Goal: Transaction & Acquisition: Book appointment/travel/reservation

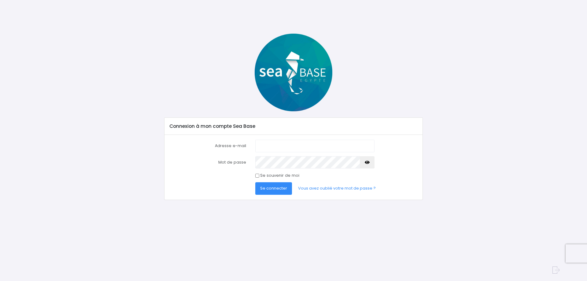
click at [303, 148] on input "Adresse e-mail" at bounding box center [314, 146] width 119 height 12
type input "[EMAIL_ADDRESS][DOMAIN_NAME]"
click at [255, 182] on button "Se connecter" at bounding box center [273, 188] width 37 height 12
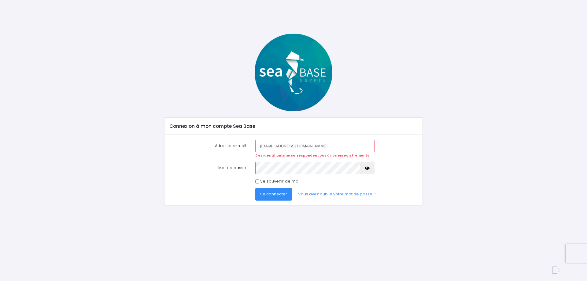
click at [255, 188] on button "Se connecter" at bounding box center [273, 194] width 37 height 12
click at [340, 194] on link "Vous avez oublié votre mot de passe ?" at bounding box center [336, 194] width 87 height 12
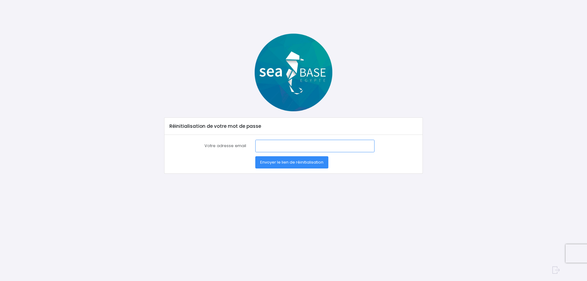
click at [286, 143] on input "Votre adresse email" at bounding box center [314, 146] width 119 height 12
type input "[EMAIL_ADDRESS][DOMAIN_NAME]"
click at [301, 161] on span "Envoyer le lien de réinitialisation" at bounding box center [291, 162] width 63 height 6
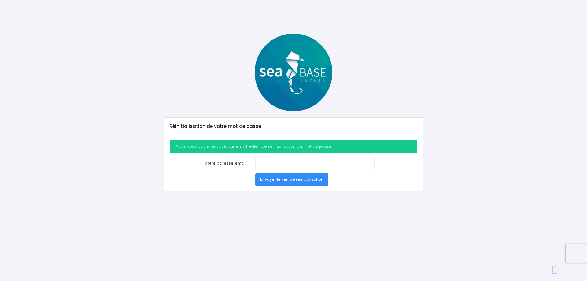
click at [273, 71] on img at bounding box center [294, 73] width 78 height 78
click at [303, 72] on img at bounding box center [294, 73] width 78 height 78
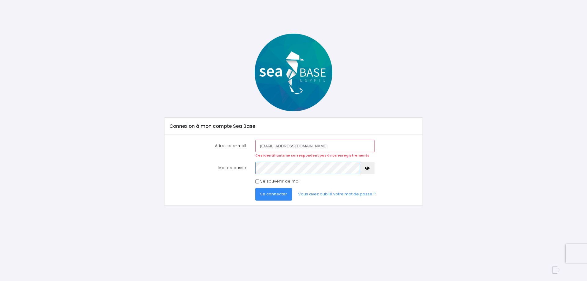
click at [255, 188] on button "Se connecter" at bounding box center [273, 194] width 37 height 12
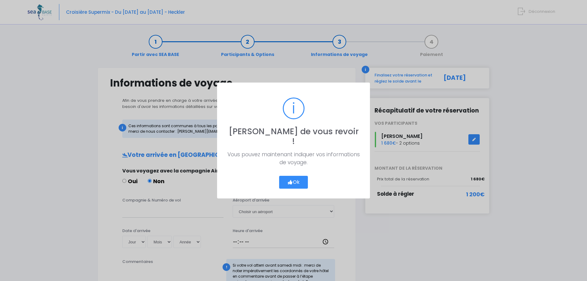
click at [304, 180] on button "Ok" at bounding box center [293, 182] width 29 height 13
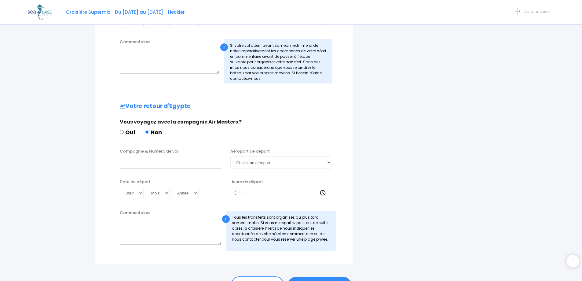
scroll to position [256, 0]
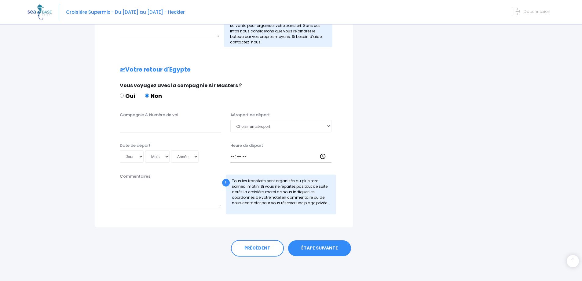
click at [322, 243] on link "ÉTAPE SUIVANTE" at bounding box center [319, 248] width 63 height 16
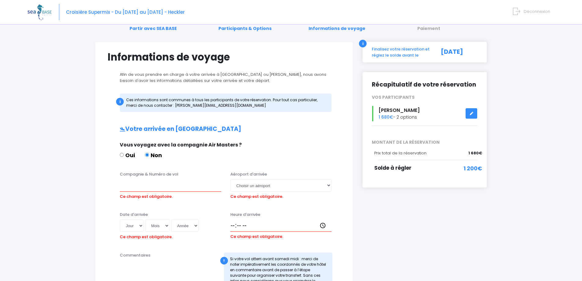
scroll to position [0, 0]
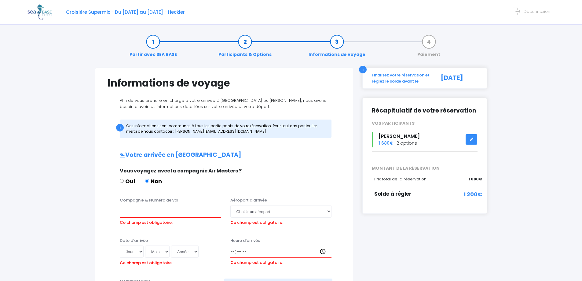
click at [249, 45] on link "Participants & Options" at bounding box center [245, 48] width 59 height 19
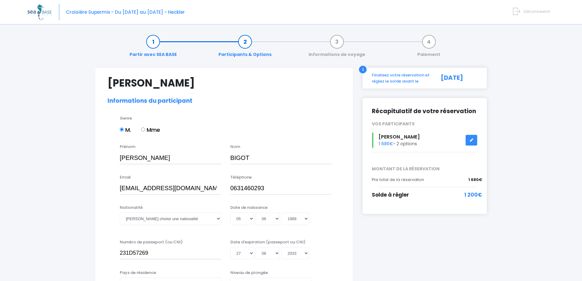
select select "N3"
select select "42/43"
select select "M"
select select "S"
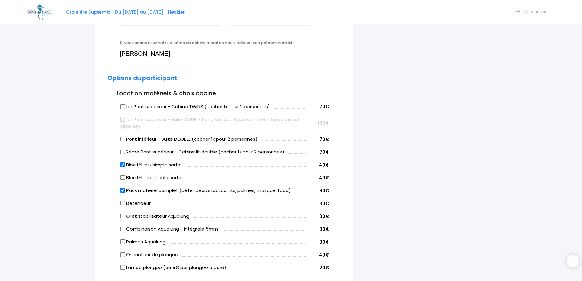
scroll to position [275, 0]
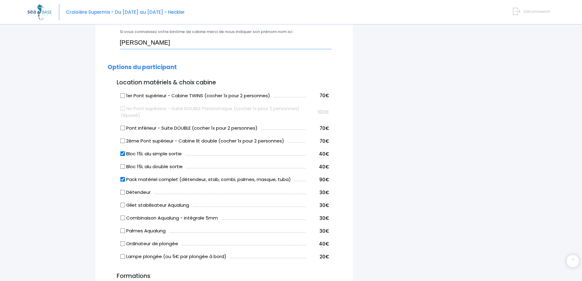
click at [175, 41] on input "Pierre Loup Fournier" at bounding box center [226, 43] width 212 height 12
drag, startPoint x: 181, startPoint y: 41, endPoint x: 104, endPoint y: 37, distance: 77.2
click at [104, 37] on div "Si vous connaissez votre binôme de cabine merci de nous indiquer son prénom nom…" at bounding box center [224, 41] width 242 height 24
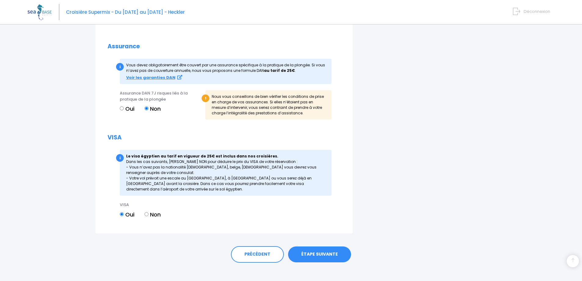
scroll to position [696, 0]
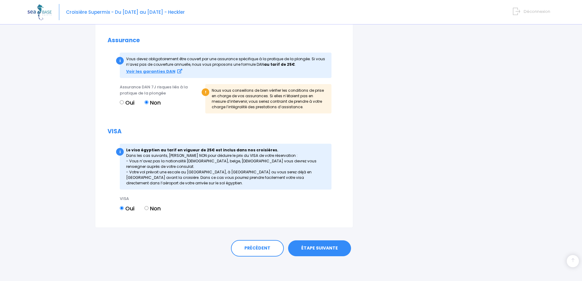
type input "Ludovic Maurice"
click at [323, 251] on link "ÉTAPE SUIVANTE" at bounding box center [319, 248] width 63 height 16
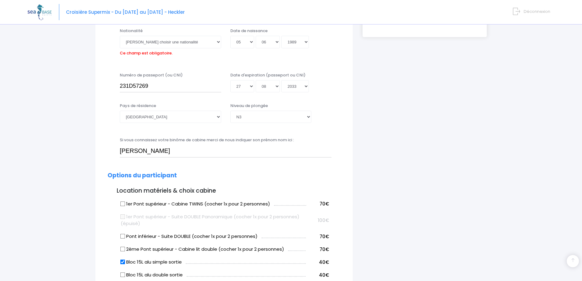
scroll to position [151, 0]
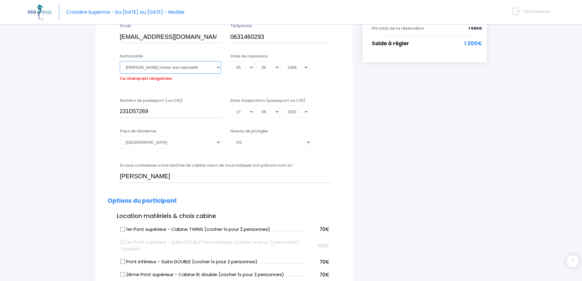
click at [191, 71] on select "Veuillez choisir une nationalité Afghane Albanaise Algerienne Allemande America…" at bounding box center [170, 67] width 101 height 12
select select "Française"
click at [120, 61] on select "Veuillez choisir une nationalité Afghane Albanaise Algerienne Allemande America…" at bounding box center [170, 67] width 101 height 12
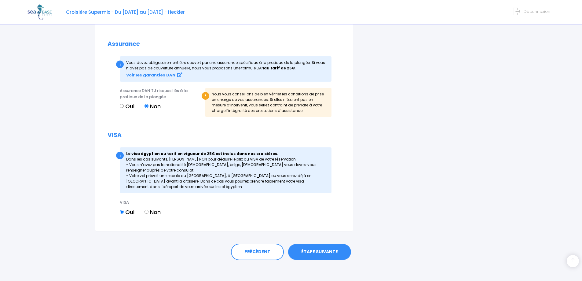
scroll to position [696, 0]
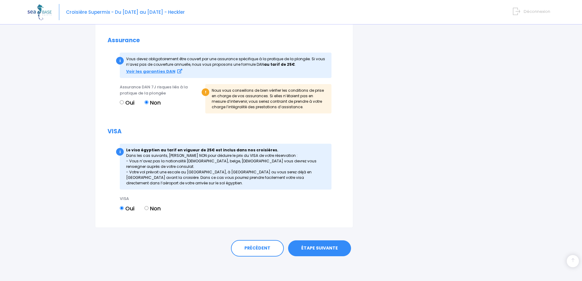
click at [335, 250] on link "ÉTAPE SUIVANTE" at bounding box center [319, 248] width 63 height 16
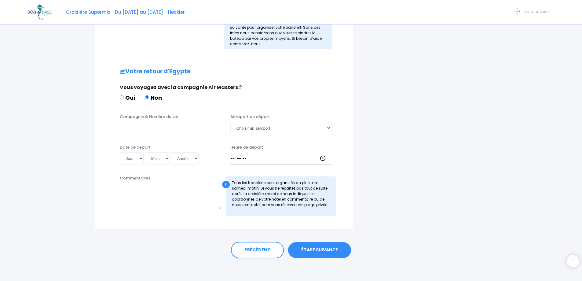
scroll to position [256, 0]
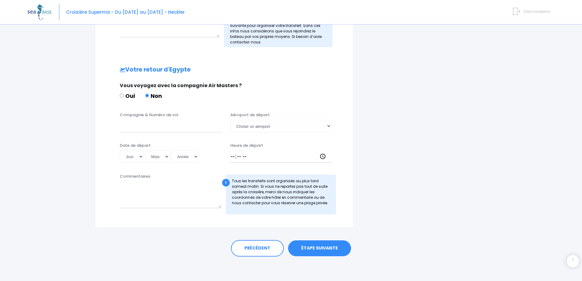
click at [341, 250] on link "ÉTAPE SUIVANTE" at bounding box center [319, 248] width 63 height 16
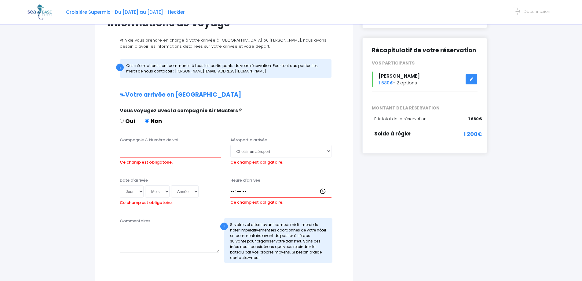
scroll to position [52, 0]
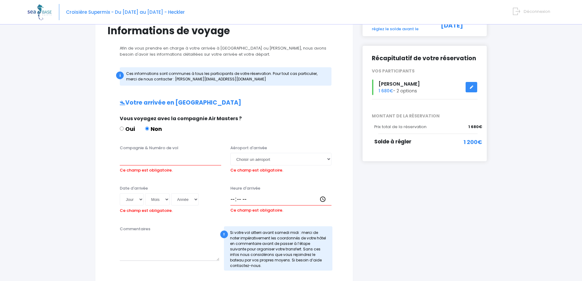
click at [119, 129] on div "Vous voyagez avec la compagnie Air Masters ? Oui Non" at bounding box center [223, 127] width 216 height 24
click at [123, 130] on input "Oui" at bounding box center [122, 129] width 4 height 4
radio input "true"
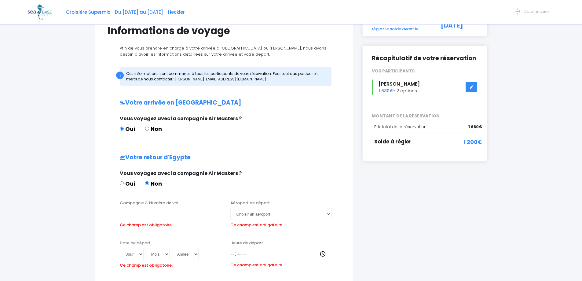
click at [147, 128] on input "Non" at bounding box center [147, 129] width 4 height 4
radio input "true"
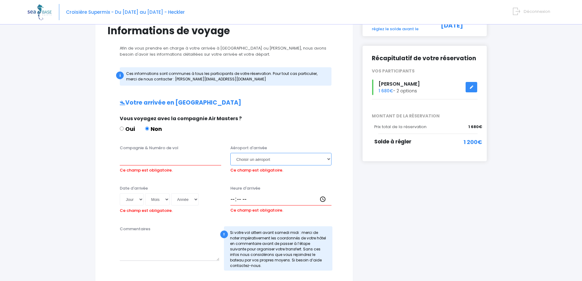
click at [276, 160] on select "Choisir un aéroport [GEOGRAPHIC_DATA][PERSON_NAME]" at bounding box center [281, 159] width 101 height 12
select select "Hurghada"
click at [231, 153] on select "Choisir un aéroport [GEOGRAPHIC_DATA][PERSON_NAME]" at bounding box center [281, 159] width 101 height 12
click at [172, 162] on input "Compagnie & Numéro de vol" at bounding box center [170, 159] width 101 height 12
click at [252, 160] on select "Choisir un aéroport Hurghada Marsa Alam" at bounding box center [281, 159] width 101 height 12
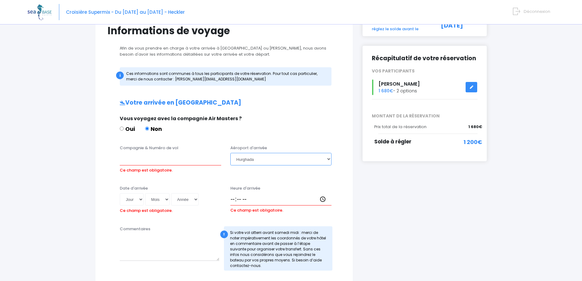
click at [231, 153] on select "Choisir un aéroport Hurghada Marsa Alam" at bounding box center [281, 159] width 101 height 12
click at [143, 163] on input "Compagnie & Numéro de vol" at bounding box center [170, 159] width 101 height 12
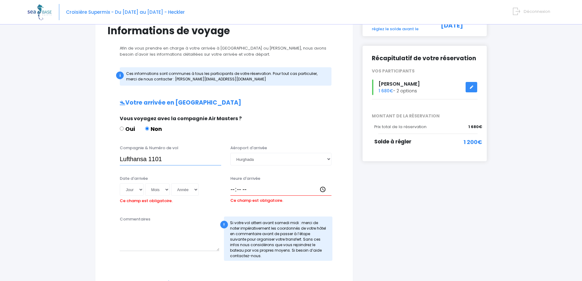
type input "Lufthansa 1101"
click at [260, 191] on input "Heure d'arrivée" at bounding box center [281, 189] width 101 height 12
type input "18:00"
click at [135, 189] on select "Jour 01 02 03 04 05 06 07 08 09 10 11 12 13 14 15 16 17 18 19 20 21 22 23 24 25…" at bounding box center [132, 189] width 24 height 12
select select "08"
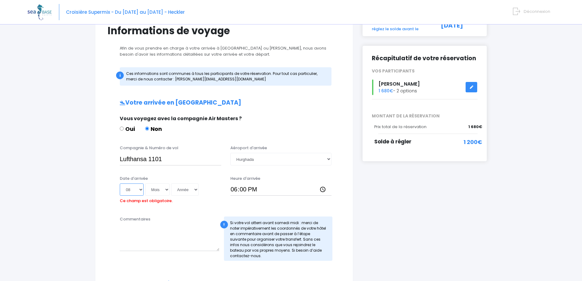
click at [120, 183] on select "Jour 01 02 03 04 05 06 07 08 09 10 11 12 13 14 15 16 17 18 19 20 21 22 23 24 25…" at bounding box center [132, 189] width 24 height 12
click at [163, 192] on select "Mois 01 02 03 04 05 06 07 08 09 10 11 12" at bounding box center [157, 189] width 24 height 12
select select "11"
click at [145, 183] on select "Mois 01 02 03 04 05 06 07 08 09 10 11 12" at bounding box center [157, 189] width 24 height 12
click at [186, 192] on select "Année 2045 2044 2043 2042 2041 2040 2039 2038 2037 2036 2035 2034 2033 2032 203…" at bounding box center [185, 189] width 28 height 12
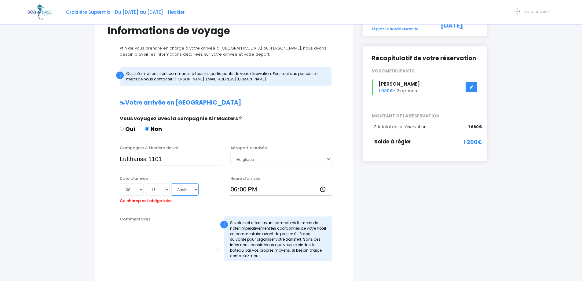
select select "2025"
click at [171, 183] on select "Année 2045 2044 2043 2042 2041 2040 2039 2038 2037 2036 2035 2034 2033 2032 203…" at bounding box center [185, 189] width 28 height 12
type input "2025-11-08"
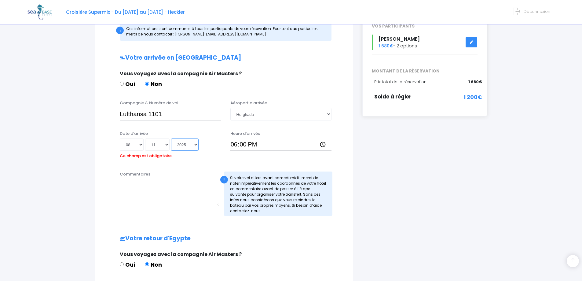
scroll to position [113, 0]
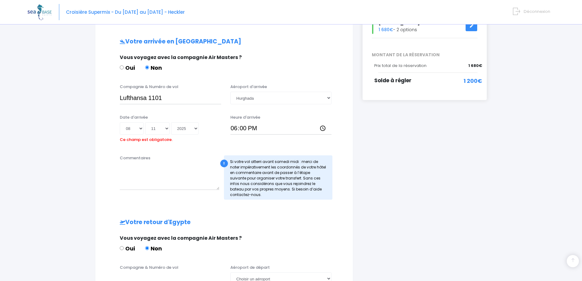
click at [376, 226] on div "i Finalisez votre réservation et réglez le solde avant le 09/09/2025 Récapitula…" at bounding box center [425, 177] width 134 height 446
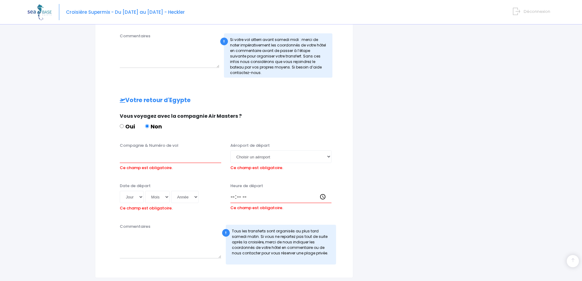
scroll to position [236, 0]
click at [175, 157] on input "Compagnie & Numéro de vol" at bounding box center [170, 156] width 101 height 12
click at [269, 156] on select "Choisir un aéroport Hurghada Marsa Alam" at bounding box center [281, 156] width 101 height 12
select select "Hurghada"
click at [231, 150] on select "Choisir un aéroport Hurghada Marsa Alam" at bounding box center [281, 156] width 101 height 12
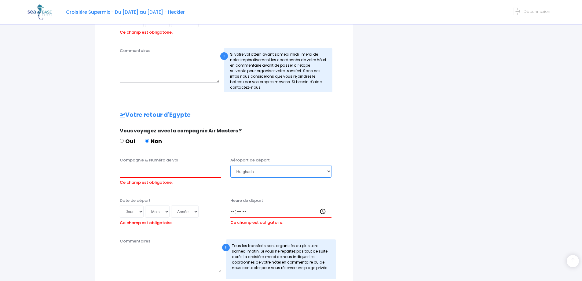
scroll to position [266, 0]
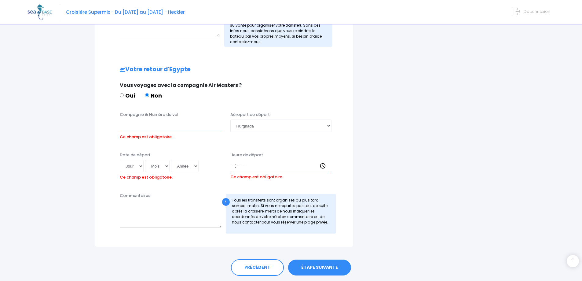
click at [161, 128] on input "Compagnie & Numéro de vol" at bounding box center [170, 126] width 101 height 12
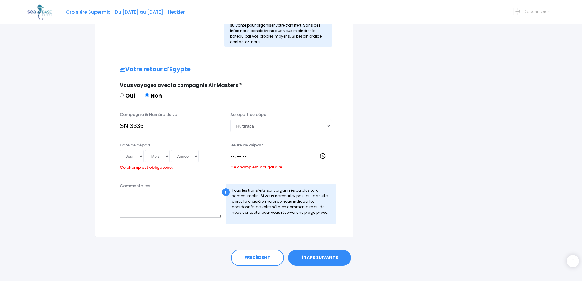
type input "SN 3336"
click at [135, 157] on select "Jour 01 02 03 04 05 06 07 08 09 10 11 12 13 14 15 16 17 18 19 20 21 22 23 24 25…" at bounding box center [132, 156] width 24 height 12
select select "15"
click at [120, 150] on select "Jour 01 02 03 04 05 06 07 08 09 10 11 12 13 14 15 16 17 18 19 20 21 22 23 24 25…" at bounding box center [132, 156] width 24 height 12
click at [162, 156] on select "Mois 01 02 03 04 05 06 07 08 09 10 11 12" at bounding box center [157, 156] width 24 height 12
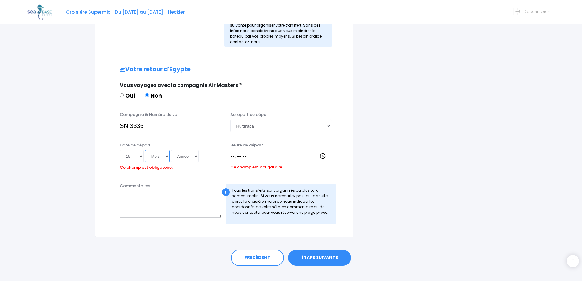
select select "11"
click at [145, 150] on select "Mois 01 02 03 04 05 06 07 08 09 10 11 12" at bounding box center [157, 156] width 24 height 12
click at [185, 152] on select "Année 2045 2044 2043 2042 2041 2040 2039 2038 2037 2036 2035 2034 2033 2032 203…" at bounding box center [185, 156] width 28 height 12
select select "2025"
click at [171, 150] on select "Année 2045 2044 2043 2042 2041 2040 2039 2038 2037 2036 2035 2034 2033 2032 203…" at bounding box center [185, 156] width 28 height 12
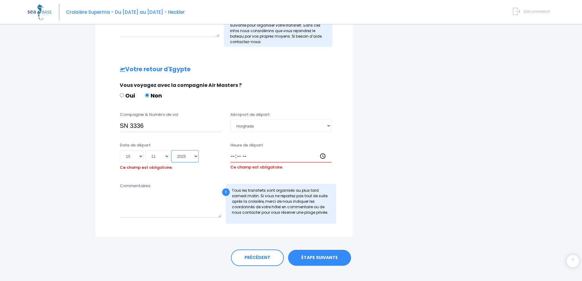
type input "2025-11-15"
click at [235, 157] on input "Heure de départ" at bounding box center [281, 156] width 101 height 12
type input "23:00"
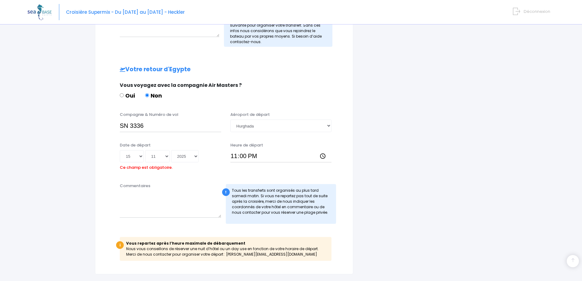
click at [287, 184] on div "Commentaires ! Tous les transferts sont organisés au plus tard samedi matin. Si…" at bounding box center [224, 205] width 242 height 45
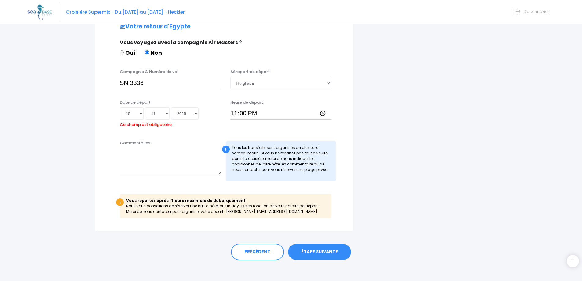
scroll to position [313, 0]
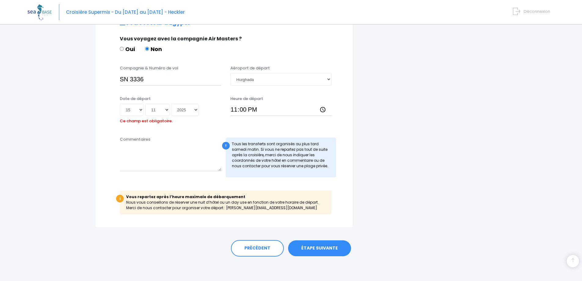
click at [318, 246] on link "ÉTAPE SUIVANTE" at bounding box center [319, 248] width 63 height 16
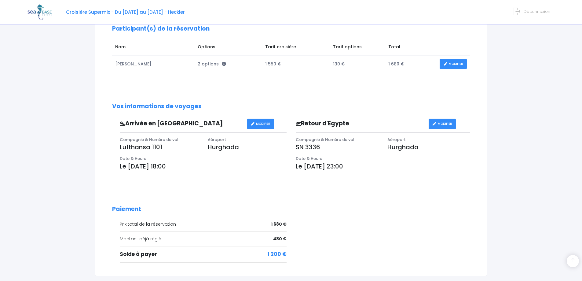
scroll to position [149, 0]
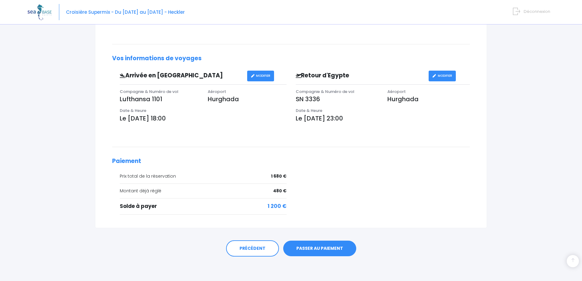
click at [322, 245] on link "PASSER AU PAIEMENT" at bounding box center [319, 249] width 73 height 16
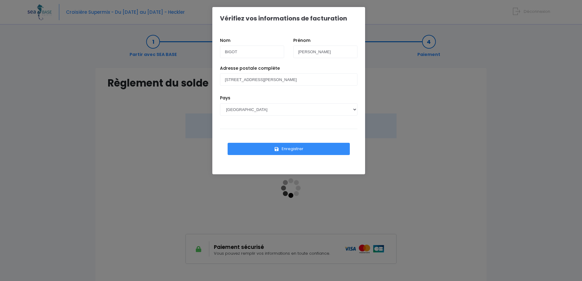
click at [297, 151] on button "Enregistrer" at bounding box center [289, 149] width 122 height 12
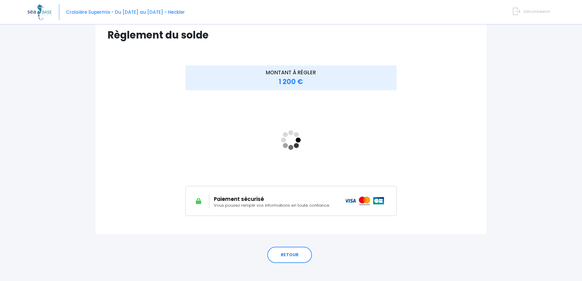
scroll to position [54, 0]
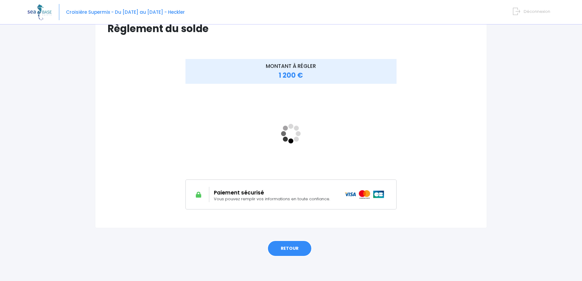
click at [293, 248] on link "RETOUR" at bounding box center [289, 248] width 45 height 17
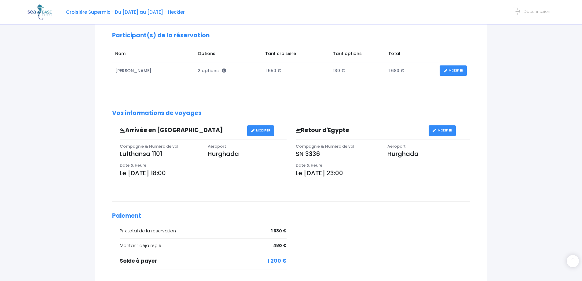
scroll to position [122, 0]
